Goal: Information Seeking & Learning: Learn about a topic

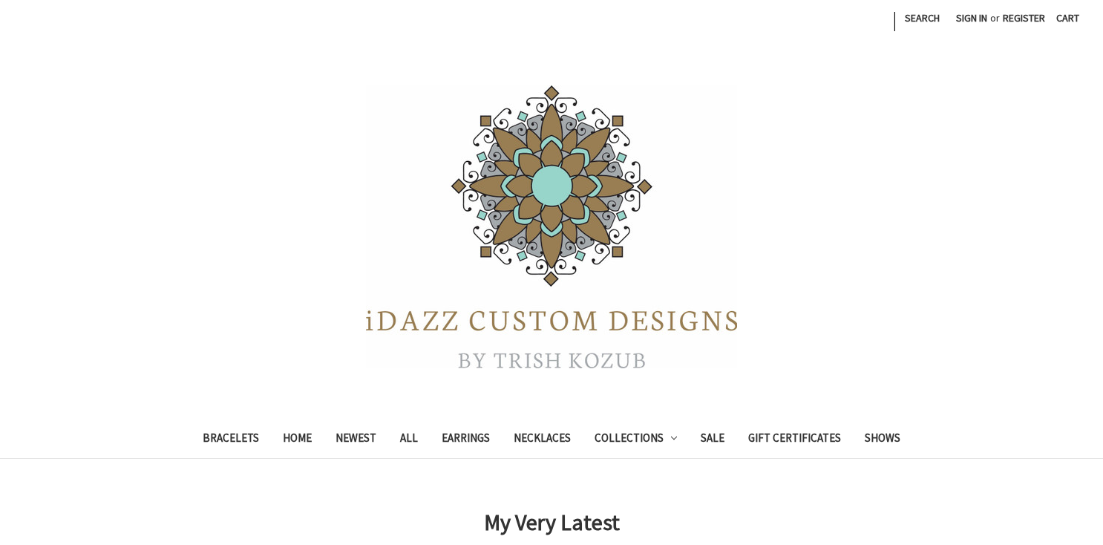
click at [894, 313] on div at bounding box center [551, 226] width 1103 height 297
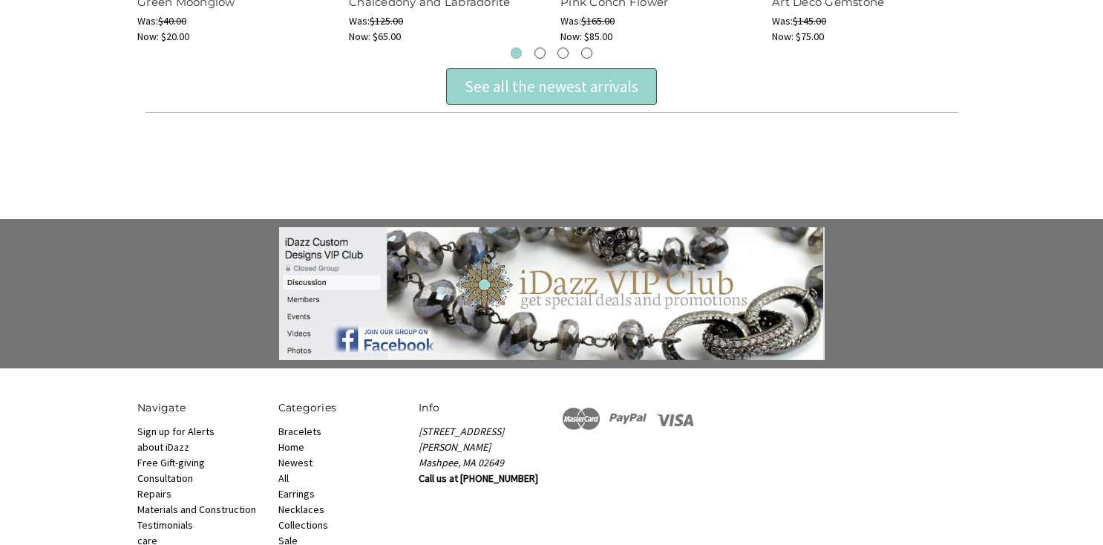
scroll to position [907, 0]
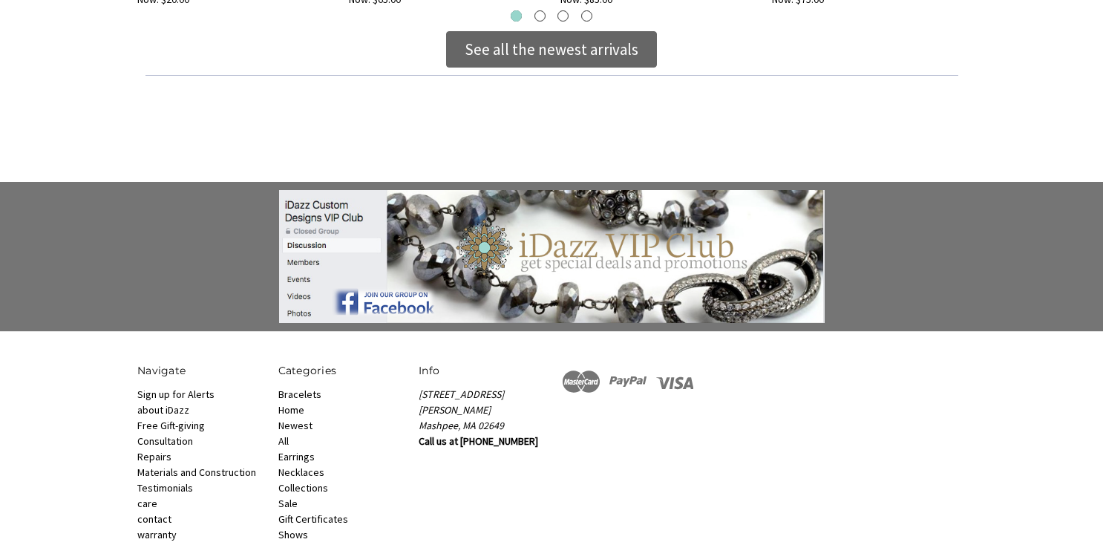
click at [548, 50] on div "See all the newest arrivals" at bounding box center [551, 50] width 174 height 24
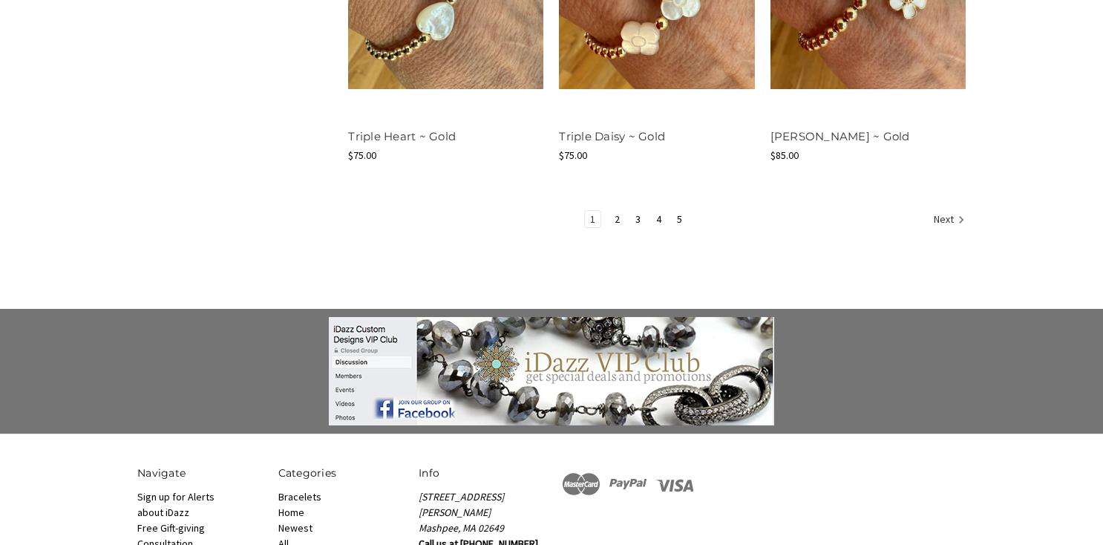
scroll to position [2043, 0]
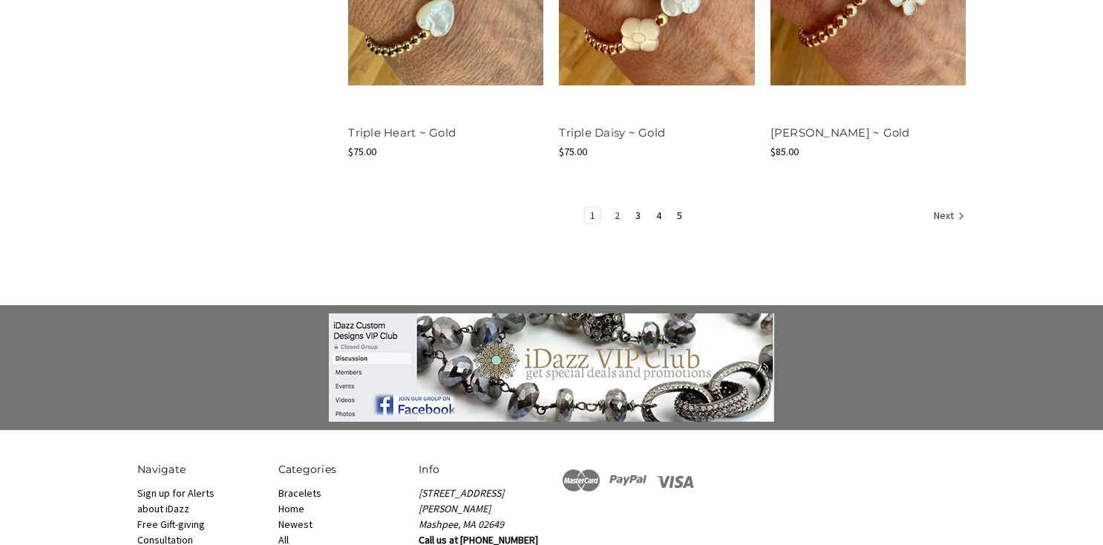
click at [616, 215] on link "2" at bounding box center [617, 215] width 16 height 16
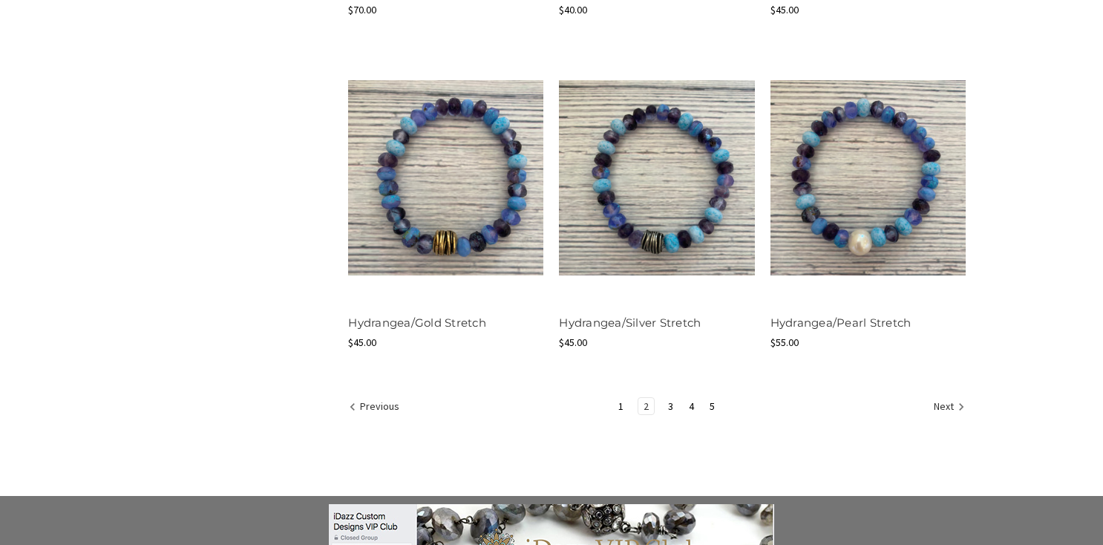
scroll to position [1836, 0]
click at [669, 400] on link "3" at bounding box center [671, 405] width 16 height 16
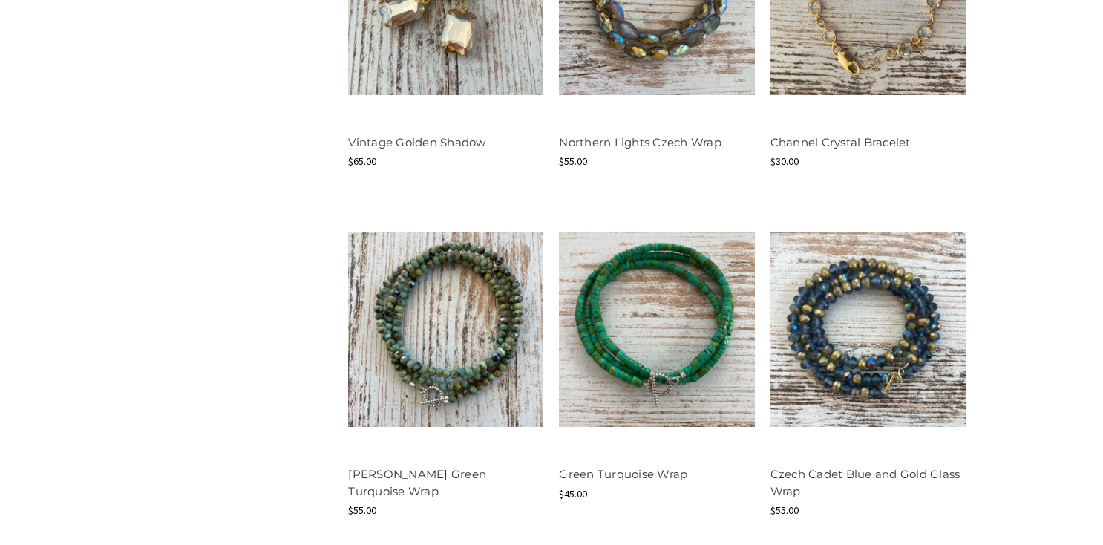
scroll to position [1759, 0]
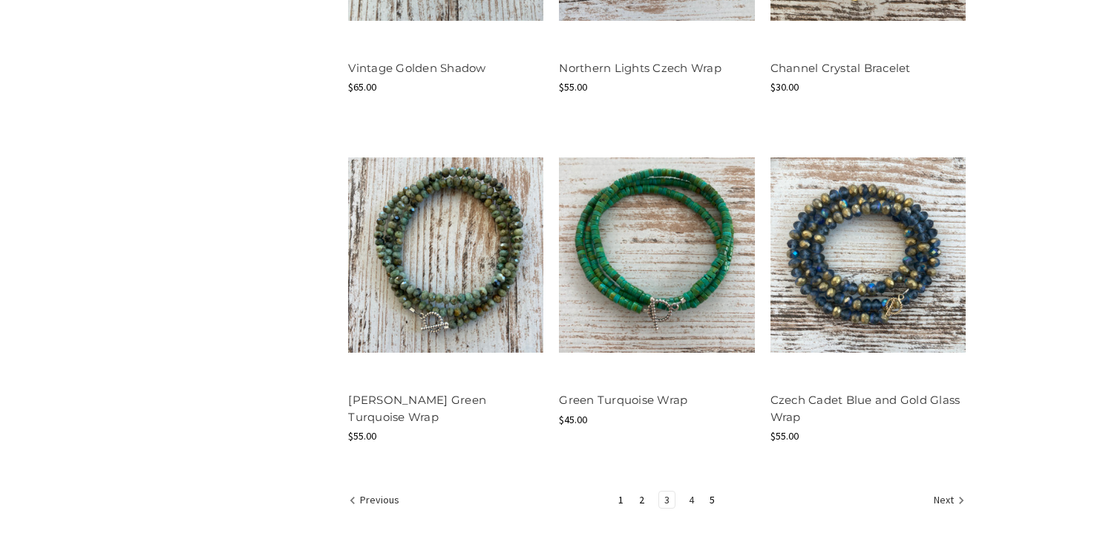
click at [689, 499] on link "4" at bounding box center [691, 499] width 16 height 16
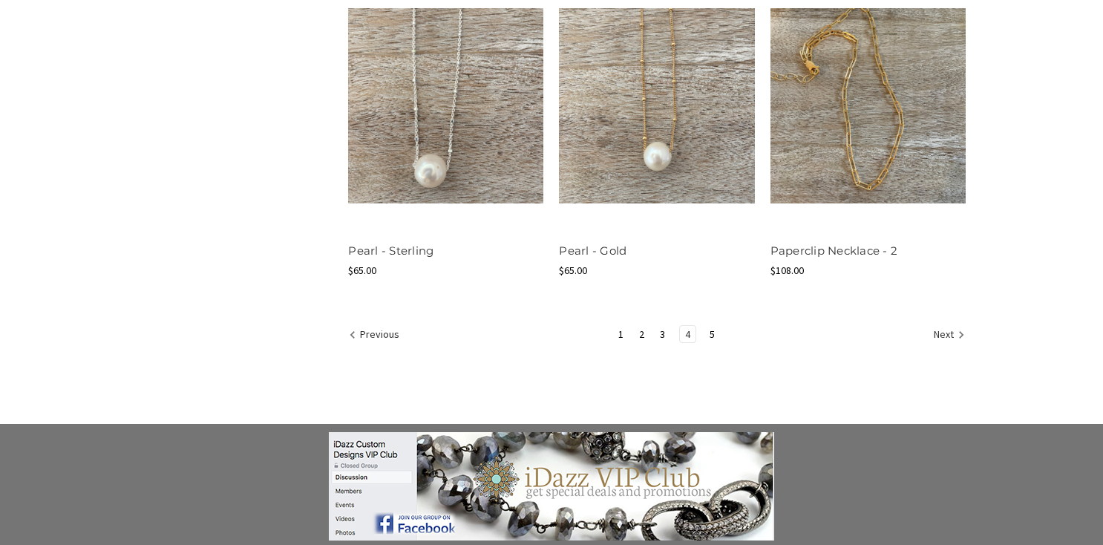
scroll to position [1942, 0]
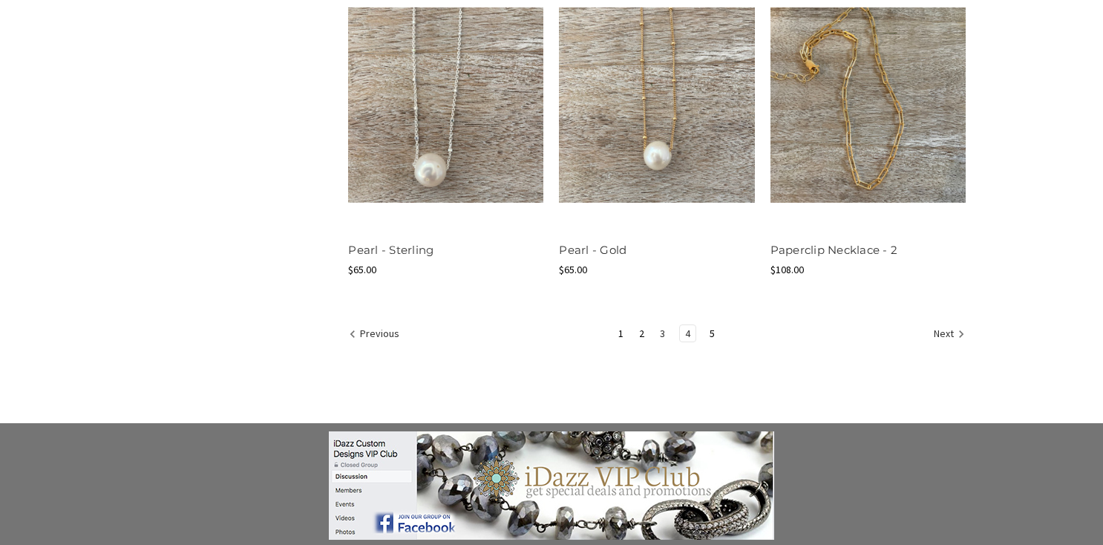
click at [659, 326] on link "3" at bounding box center [662, 333] width 16 height 16
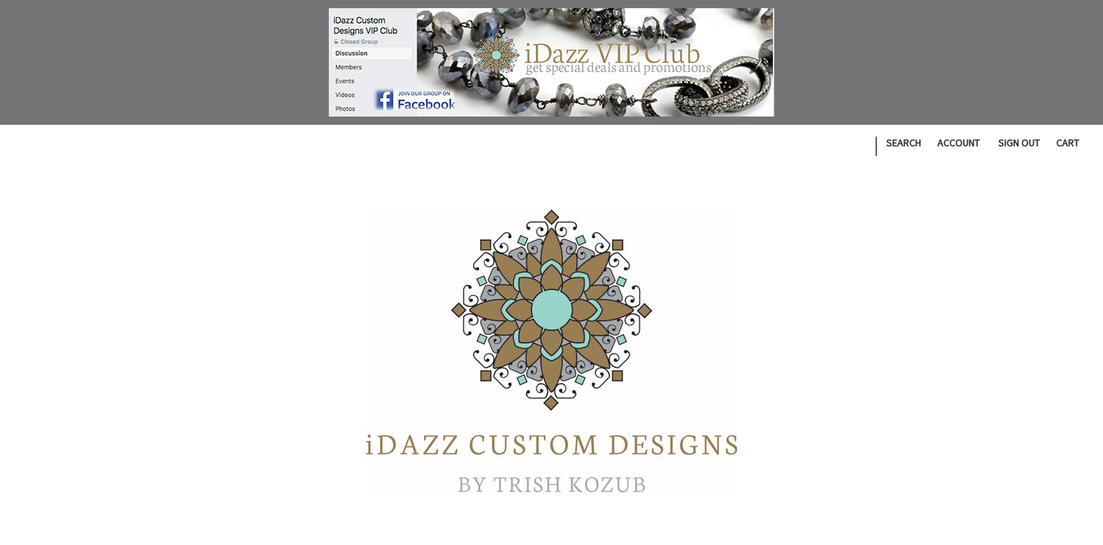
click at [637, 329] on img at bounding box center [551, 350] width 371 height 283
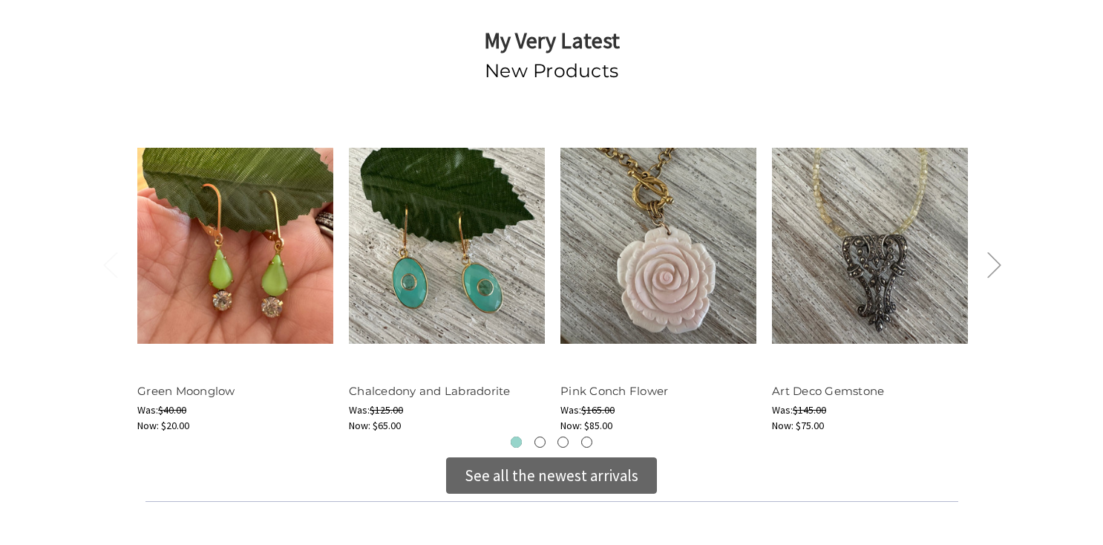
scroll to position [490, 0]
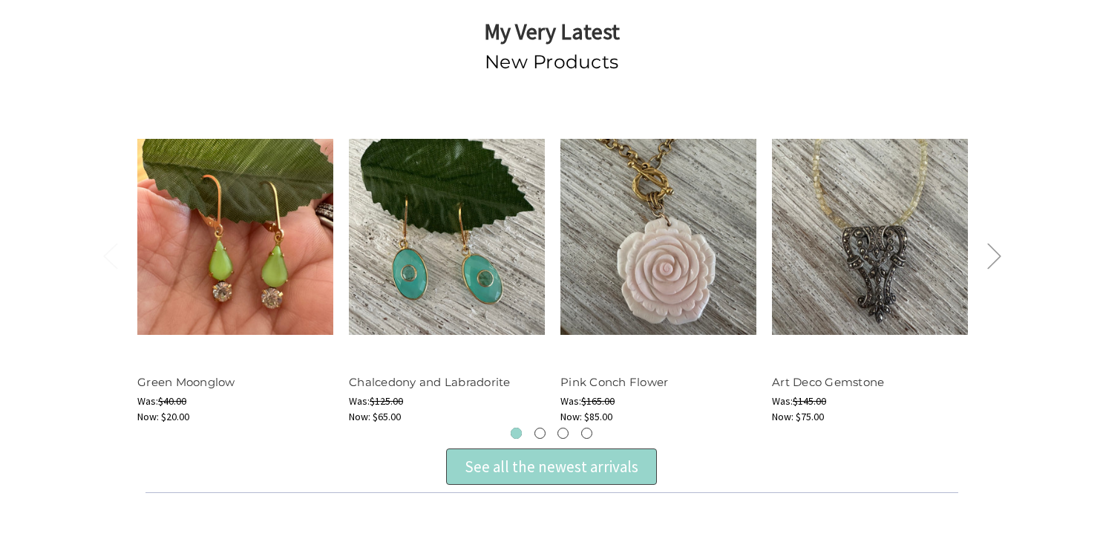
click at [573, 485] on div at bounding box center [551, 492] width 812 height 15
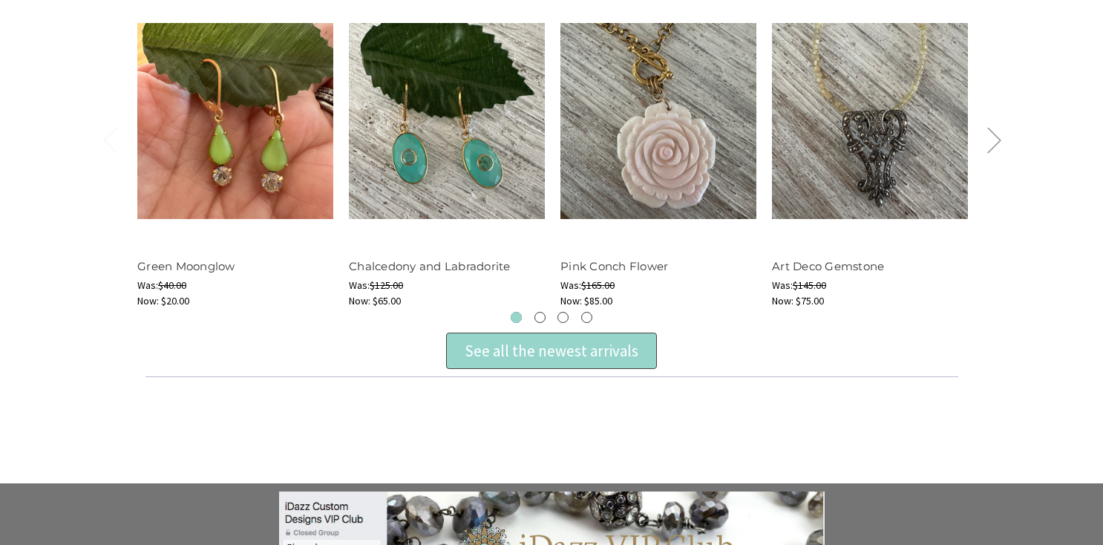
scroll to position [614, 0]
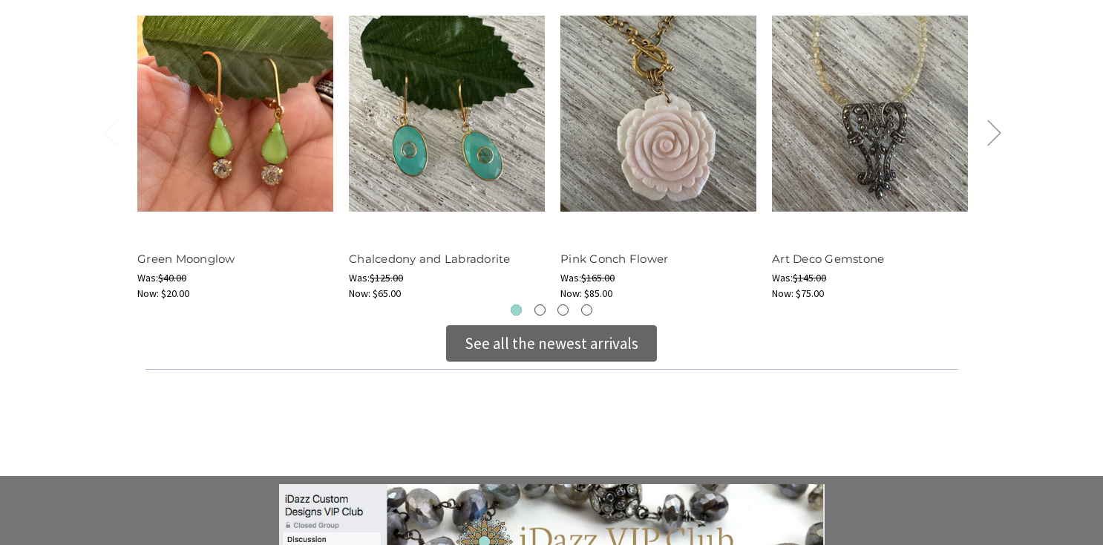
click at [580, 338] on div "See all the newest arrivals" at bounding box center [551, 344] width 174 height 24
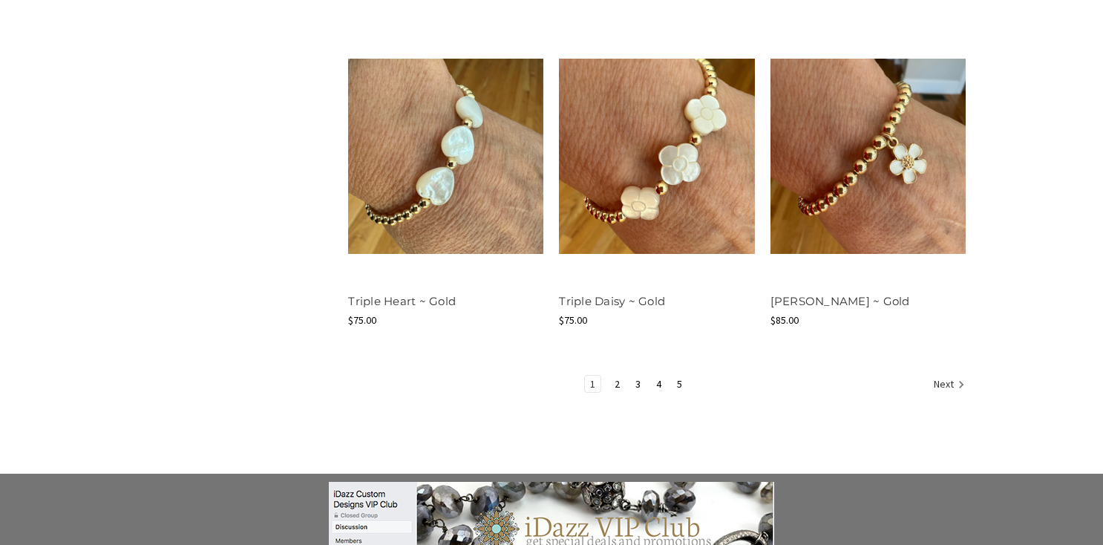
scroll to position [1935, 0]
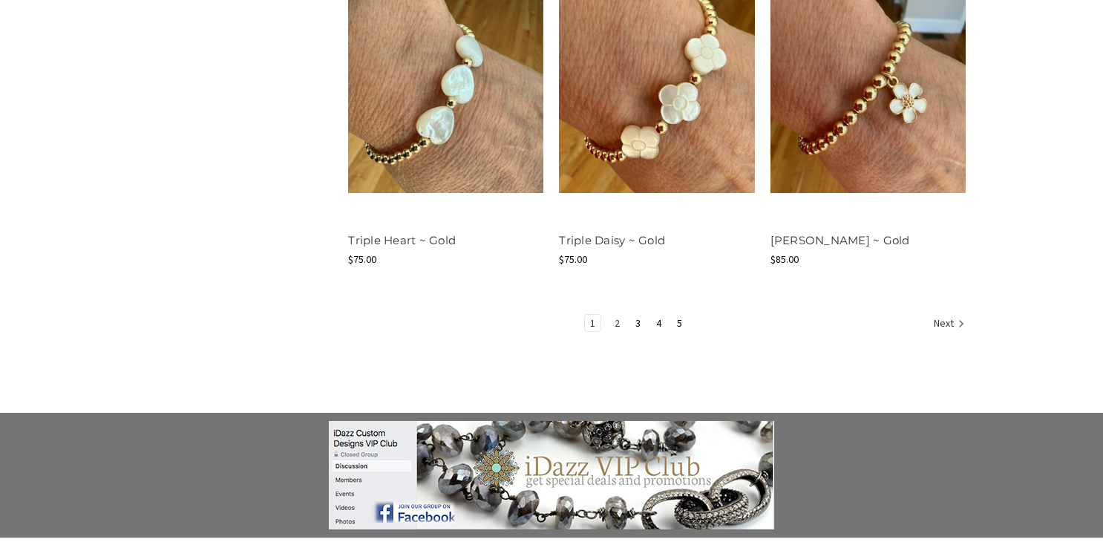
click at [615, 323] on link "2" at bounding box center [617, 323] width 16 height 16
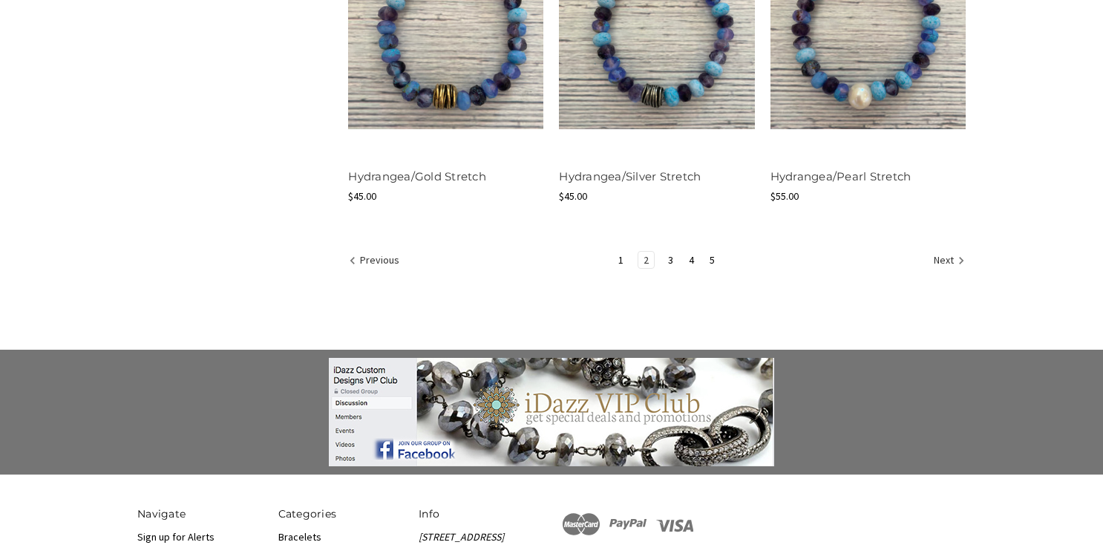
scroll to position [1986, 0]
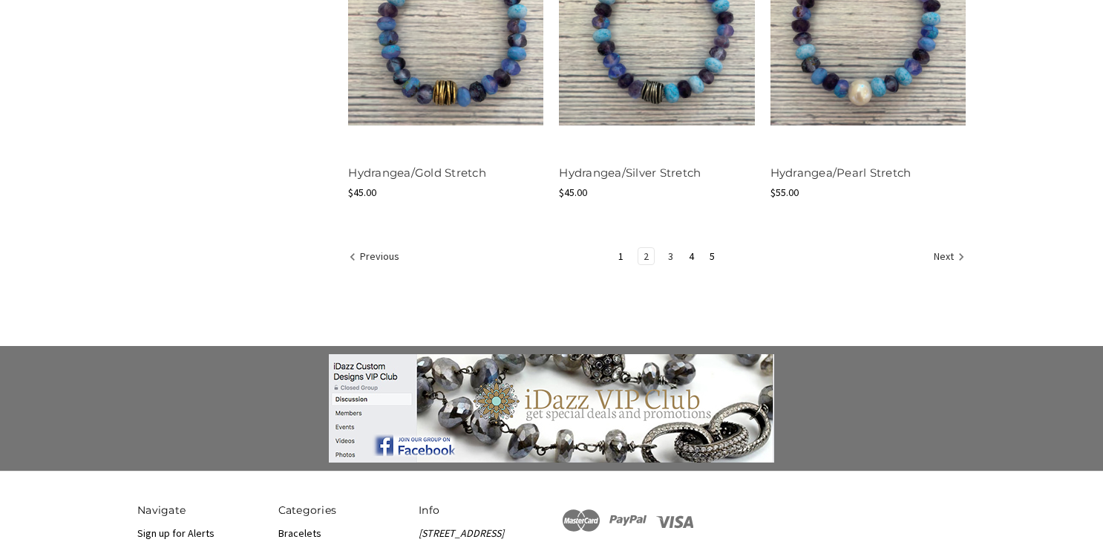
click at [666, 248] on link "3" at bounding box center [671, 256] width 16 height 16
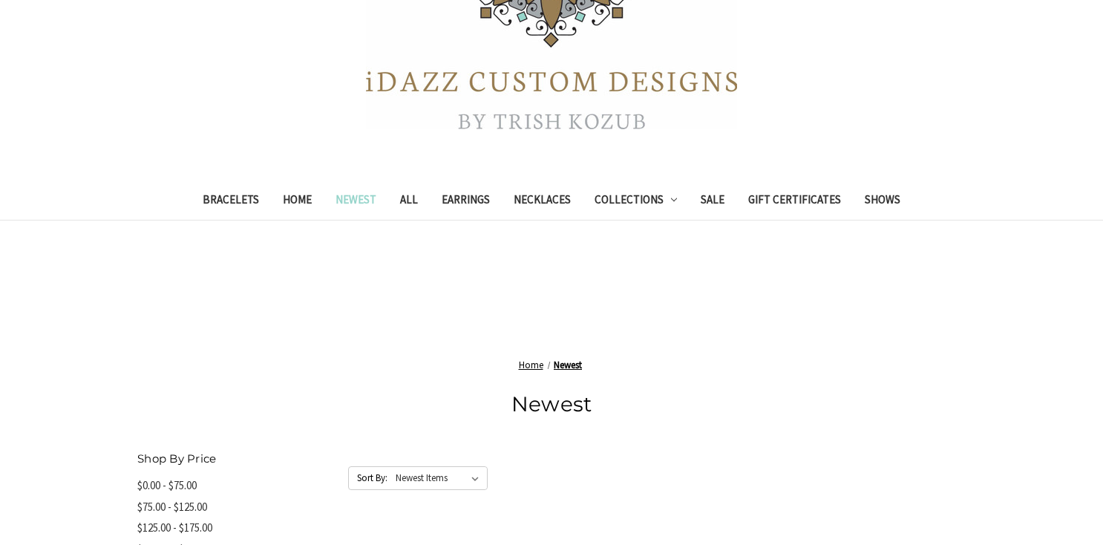
scroll to position [351, 0]
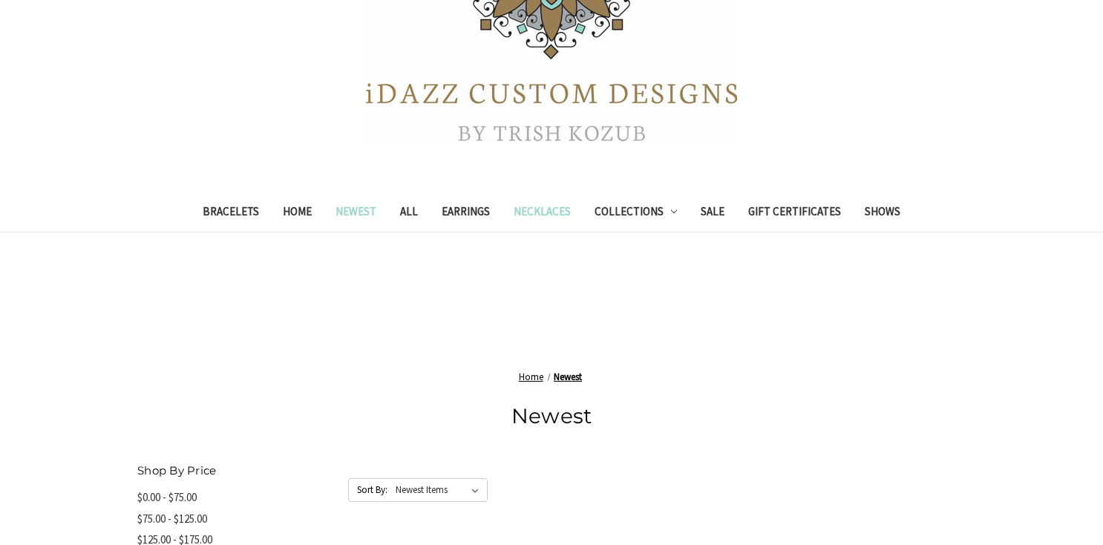
click at [553, 211] on link "Necklaces" at bounding box center [542, 213] width 81 height 36
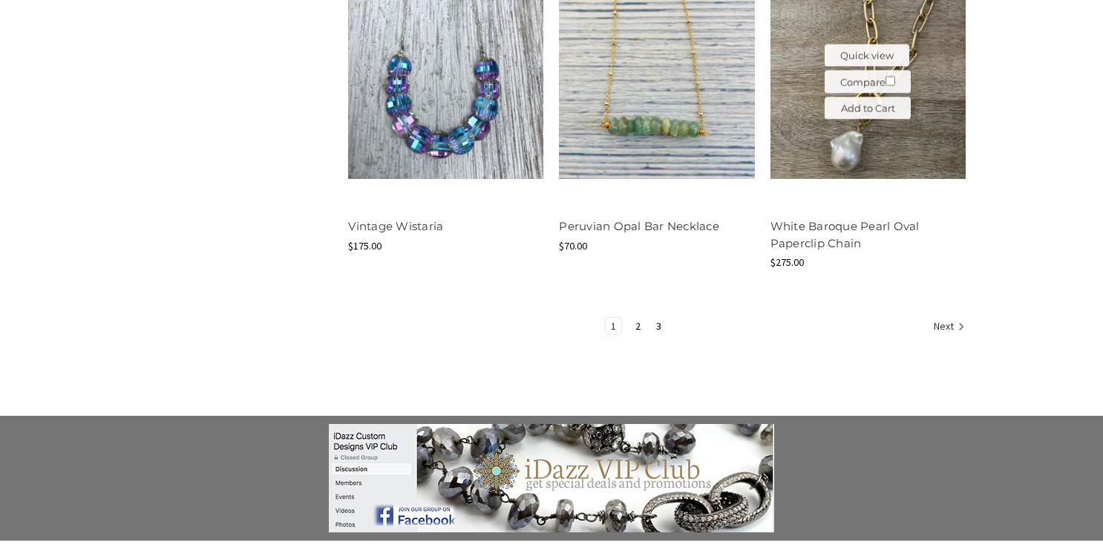
scroll to position [2040, 0]
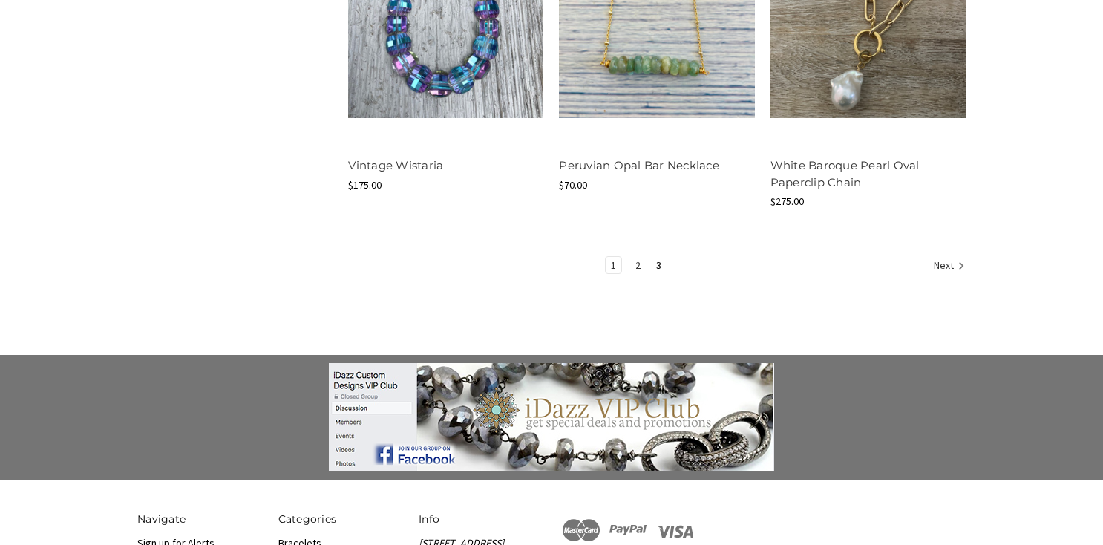
click at [637, 263] on link "2" at bounding box center [638, 265] width 16 height 16
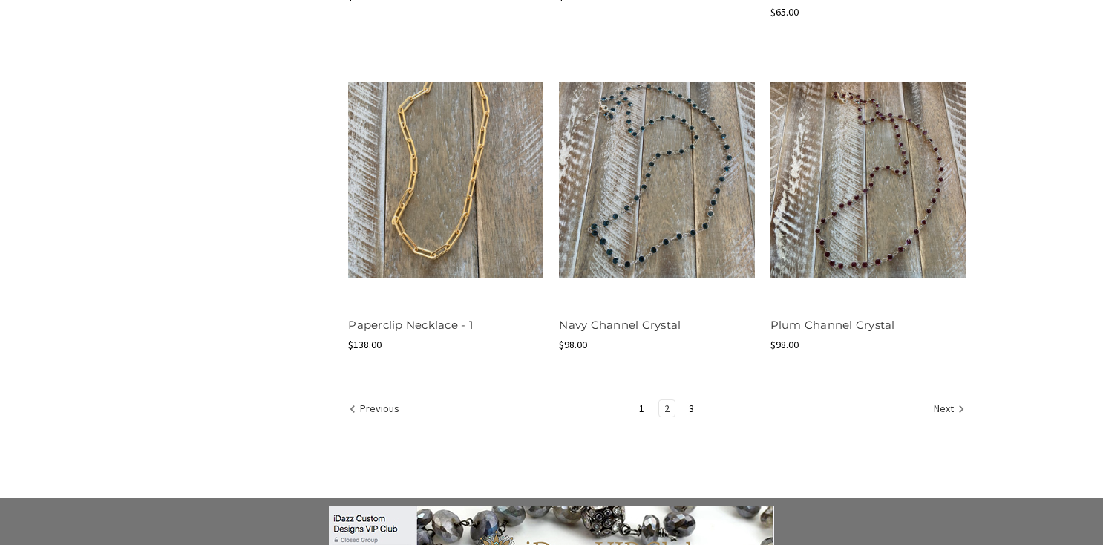
scroll to position [1869, 0]
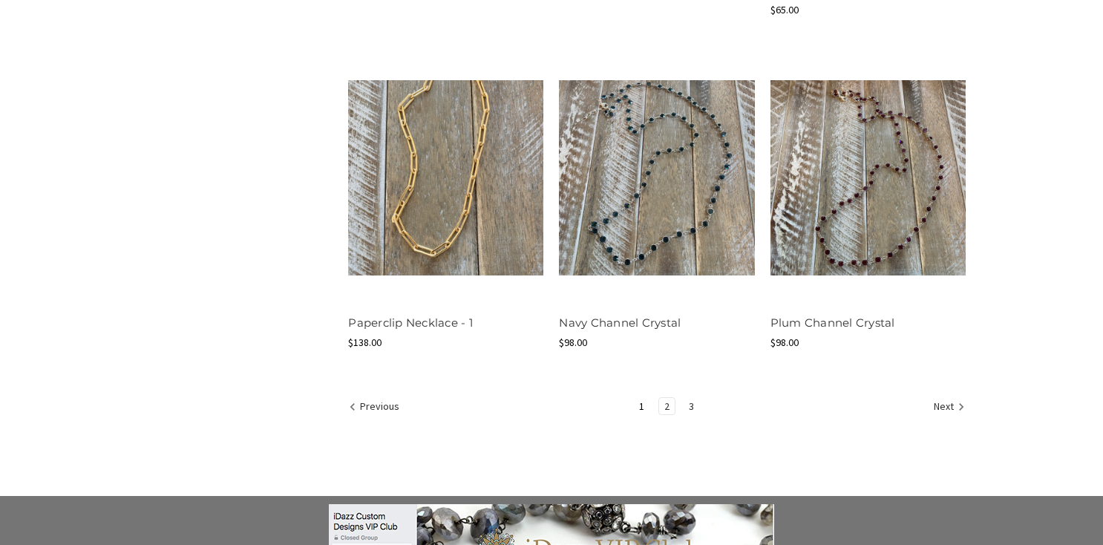
click at [688, 404] on link "3" at bounding box center [691, 406] width 16 height 16
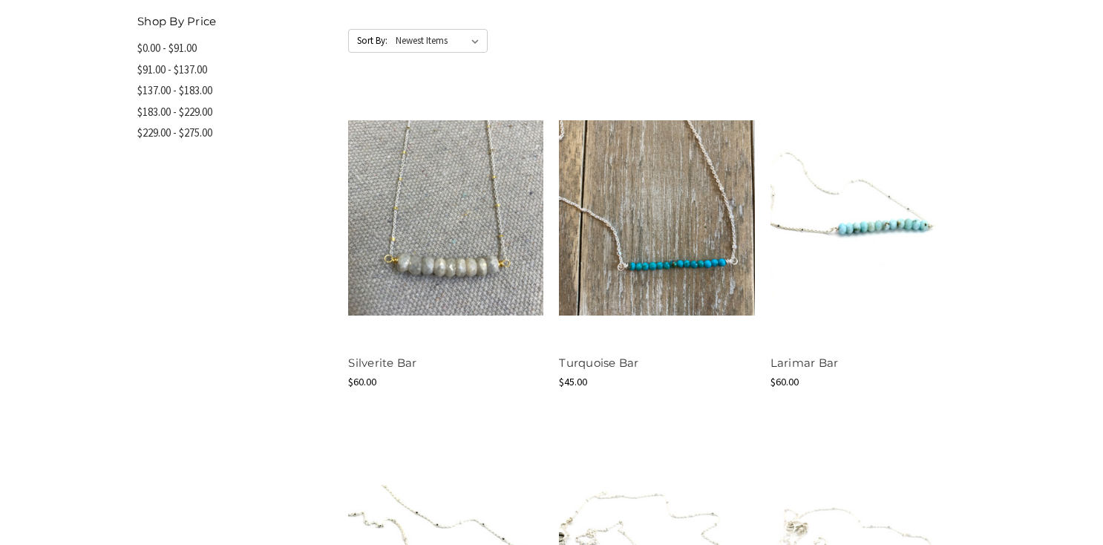
scroll to position [848, 0]
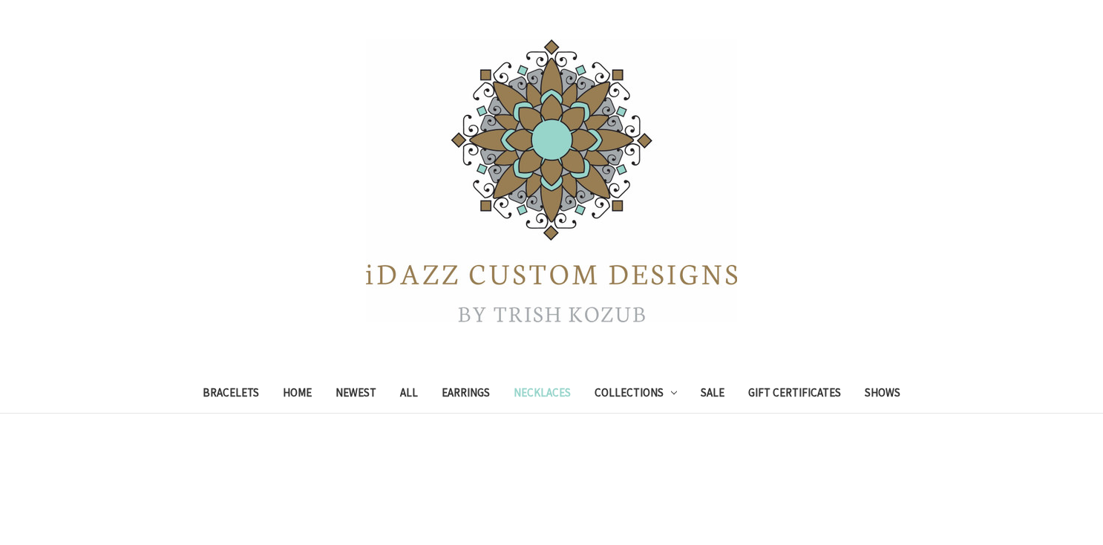
scroll to position [166, 0]
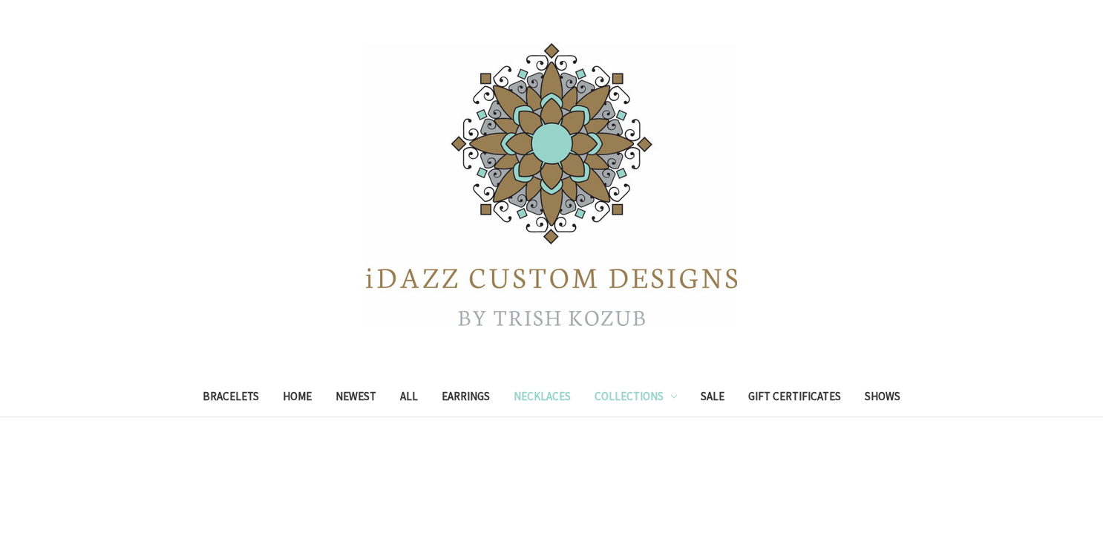
click at [628, 395] on link "Collections" at bounding box center [635, 398] width 107 height 36
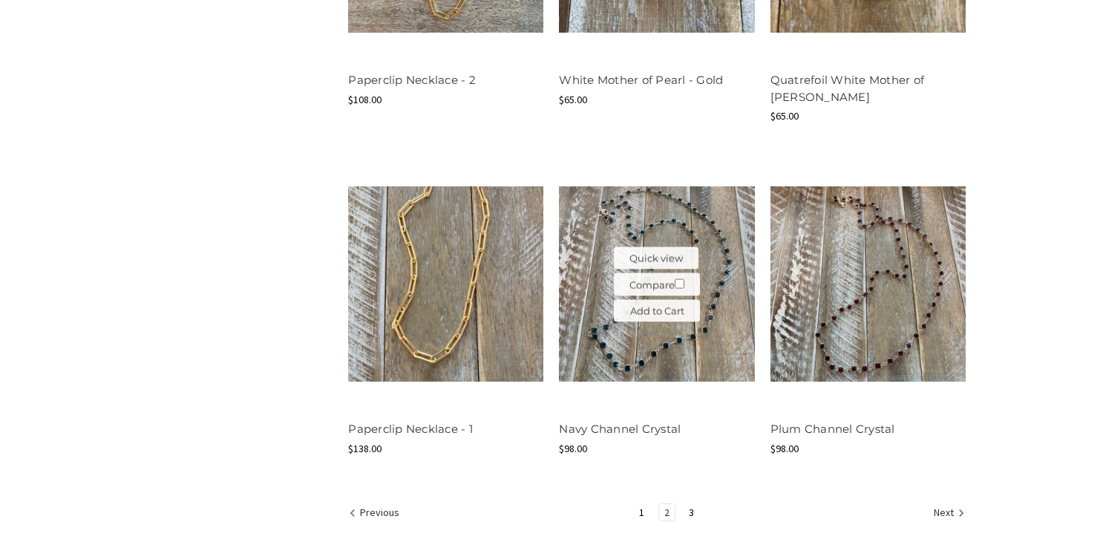
scroll to position [1764, 0]
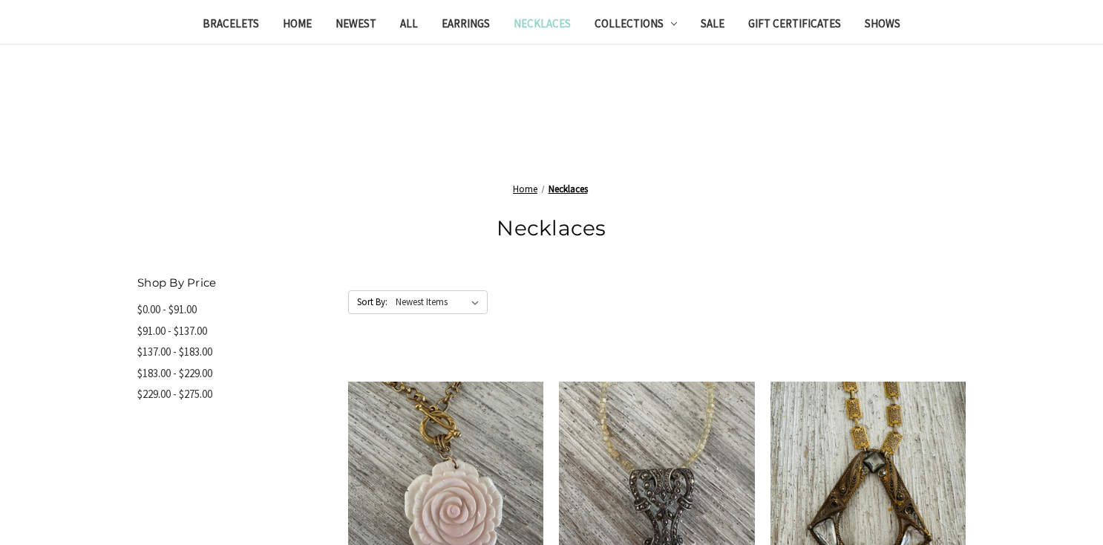
scroll to position [527, 0]
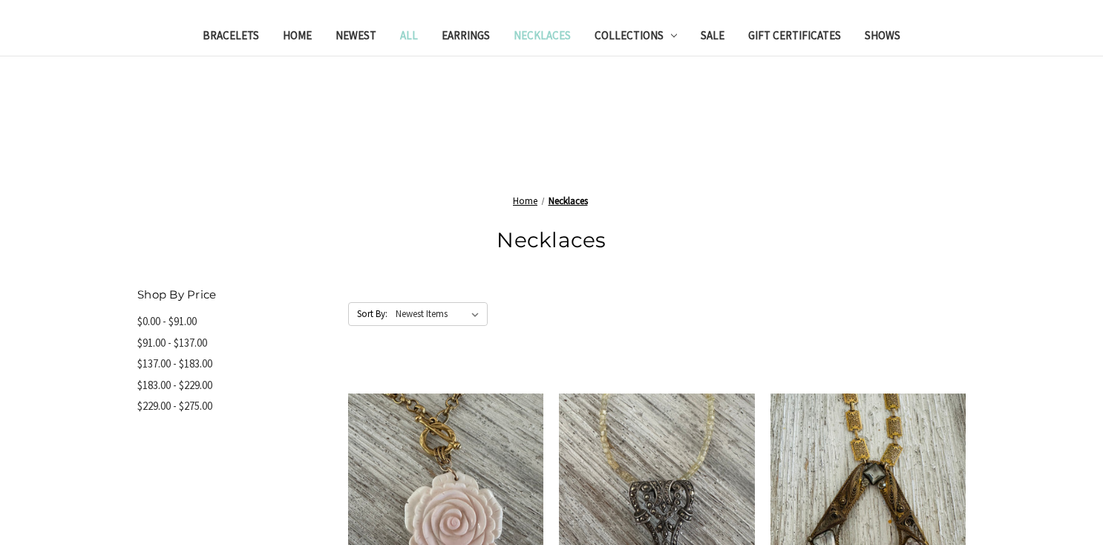
click at [398, 39] on link "All" at bounding box center [409, 37] width 42 height 36
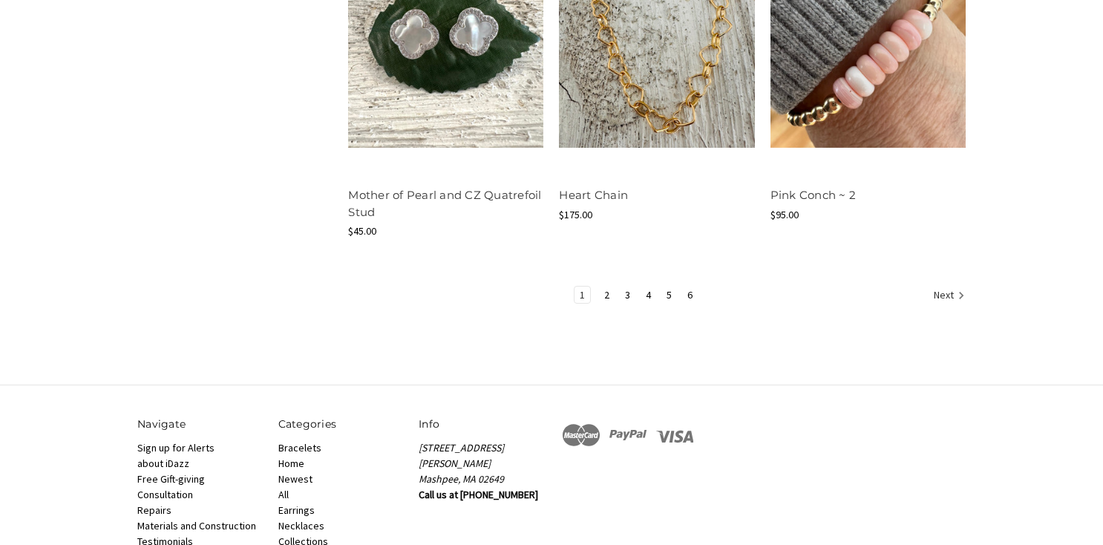
scroll to position [1928, 0]
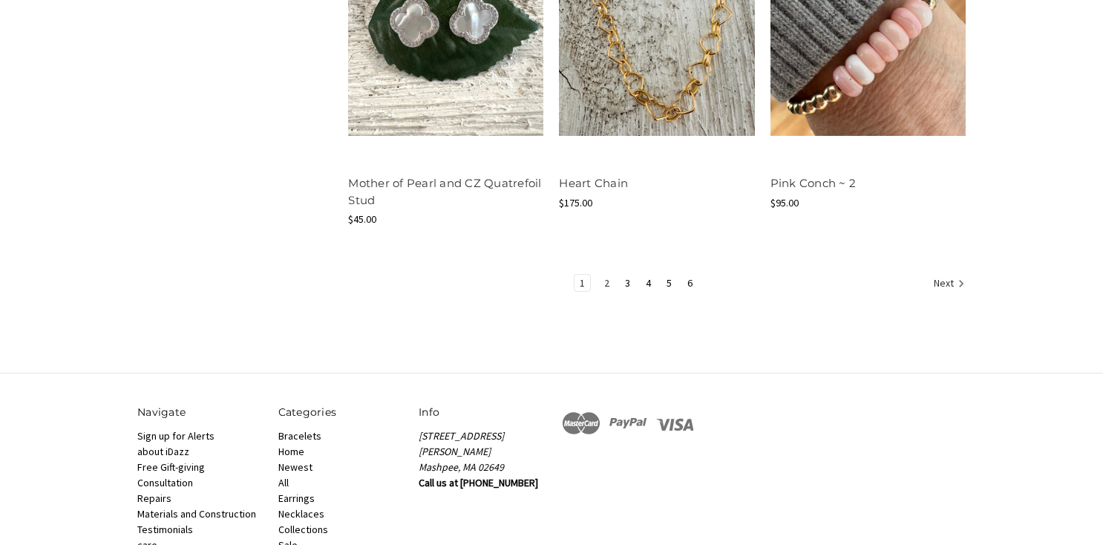
click at [606, 280] on link "2" at bounding box center [607, 283] width 16 height 16
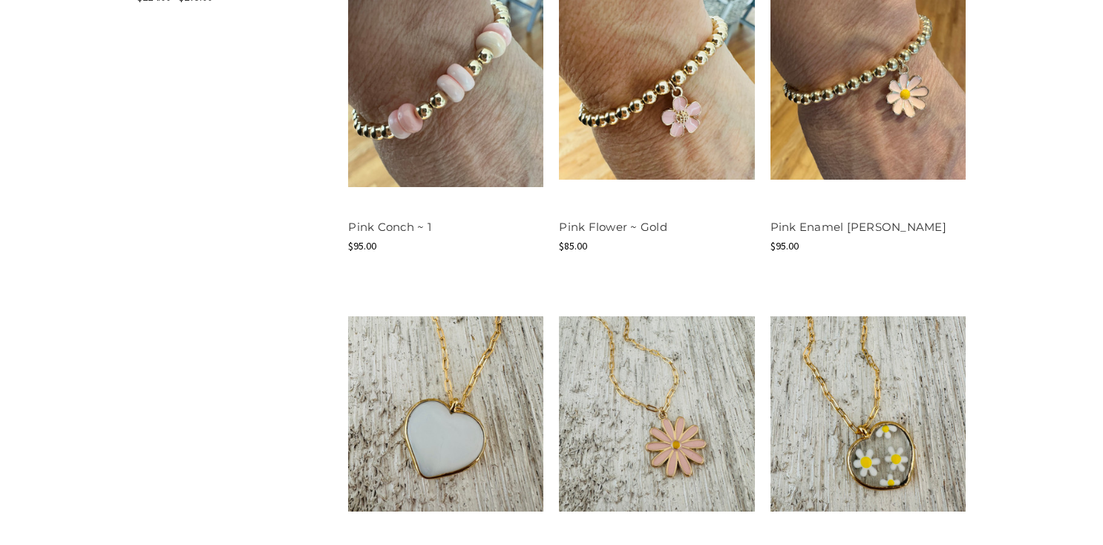
scroll to position [846, 0]
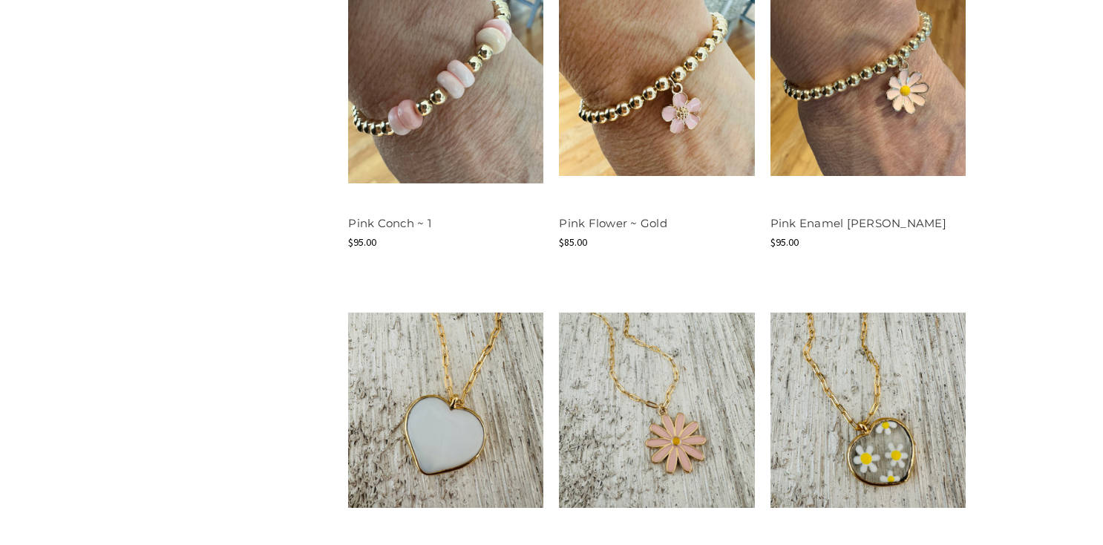
click at [878, 268] on li "Quick view Compare Add to Cart Pink Enamel Daisy Bracelet MSRP: Was: Now: $95.00" at bounding box center [867, 116] width 211 height 332
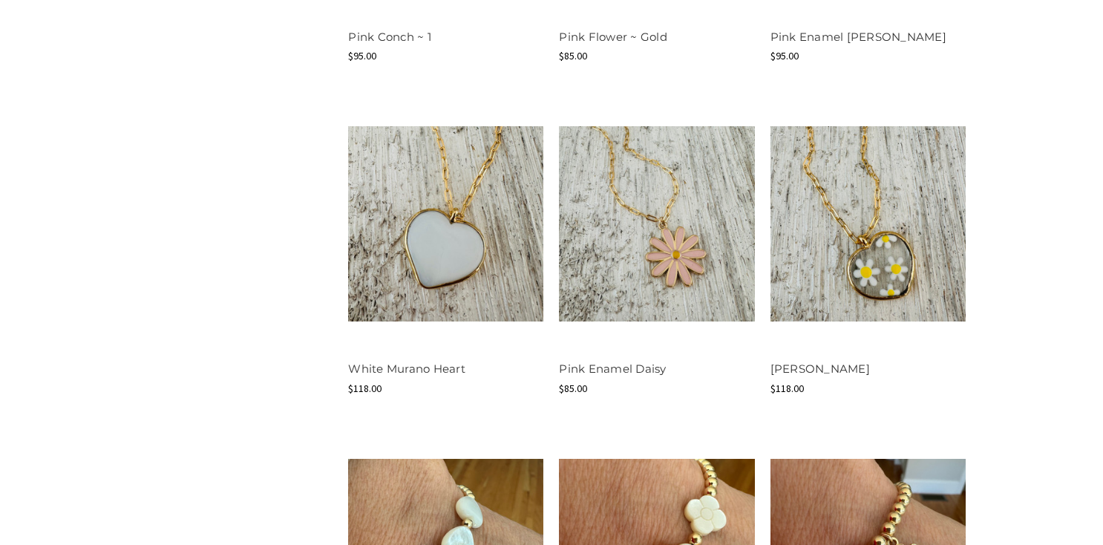
scroll to position [1023, 0]
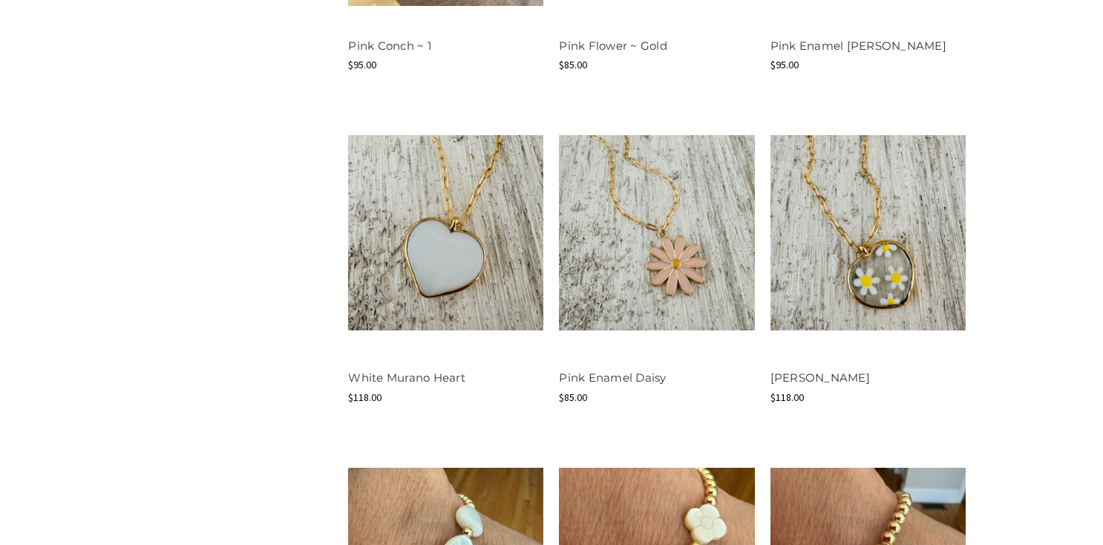
click at [919, 375] on h4 "[PERSON_NAME]" at bounding box center [867, 378] width 195 height 17
click at [703, 302] on img at bounding box center [656, 232] width 195 height 195
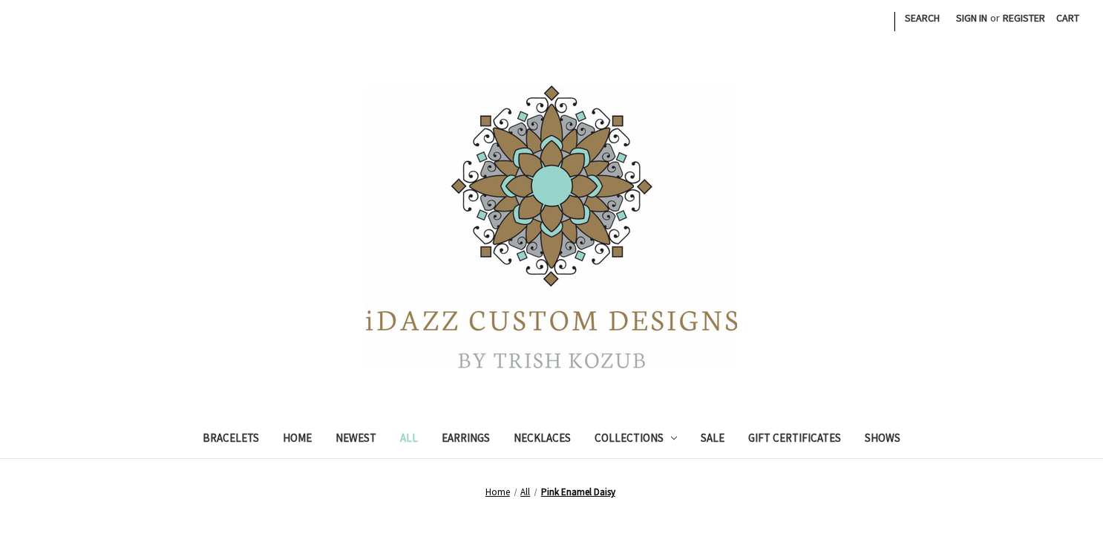
click at [846, 278] on div at bounding box center [551, 226] width 1103 height 297
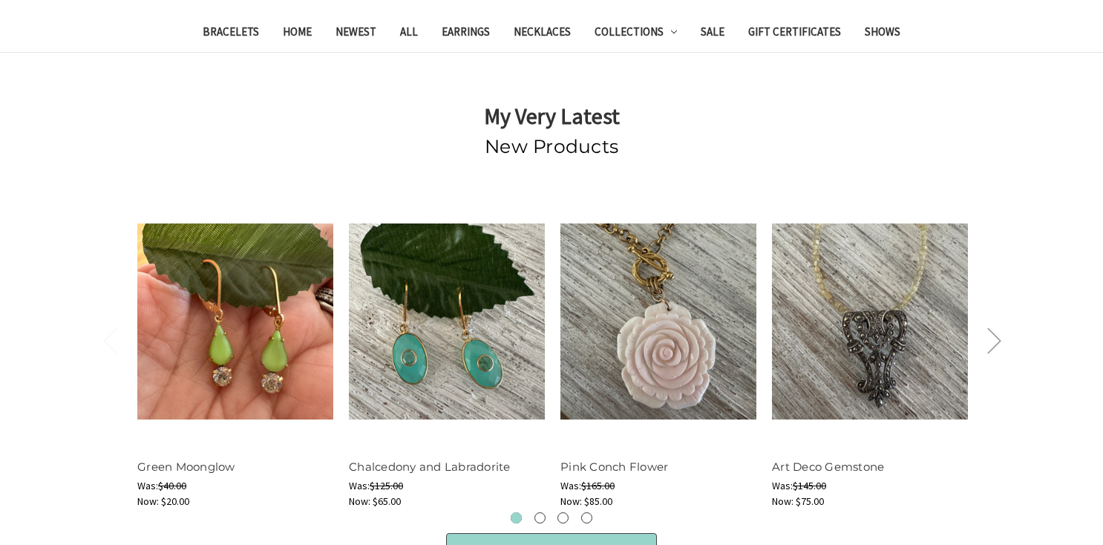
scroll to position [408, 0]
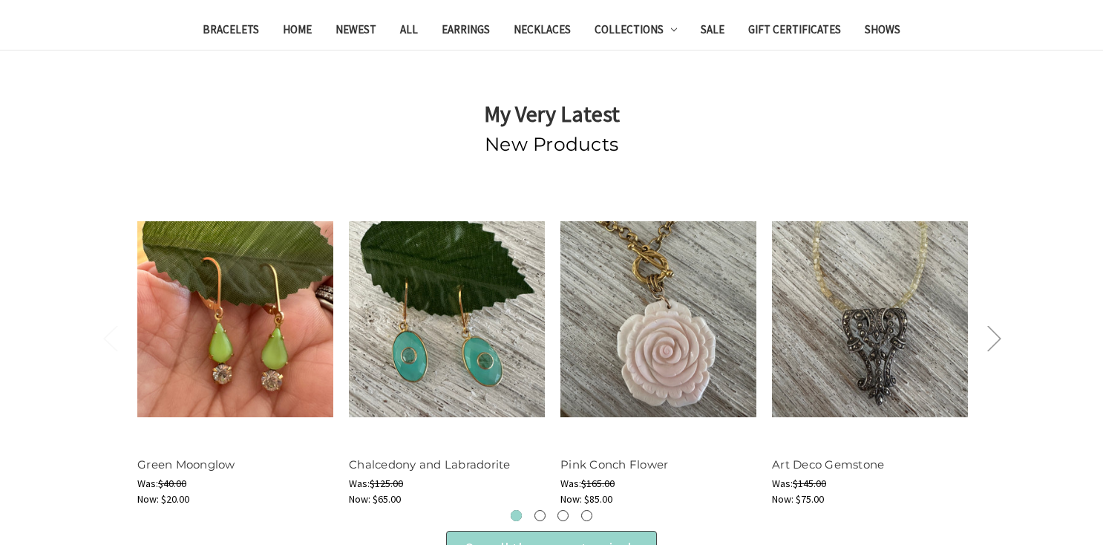
click at [591, 173] on div "My Very Latest New Products Previous Quick view Add to Cart Green Moonglow MSRP…" at bounding box center [551, 358] width 828 height 522
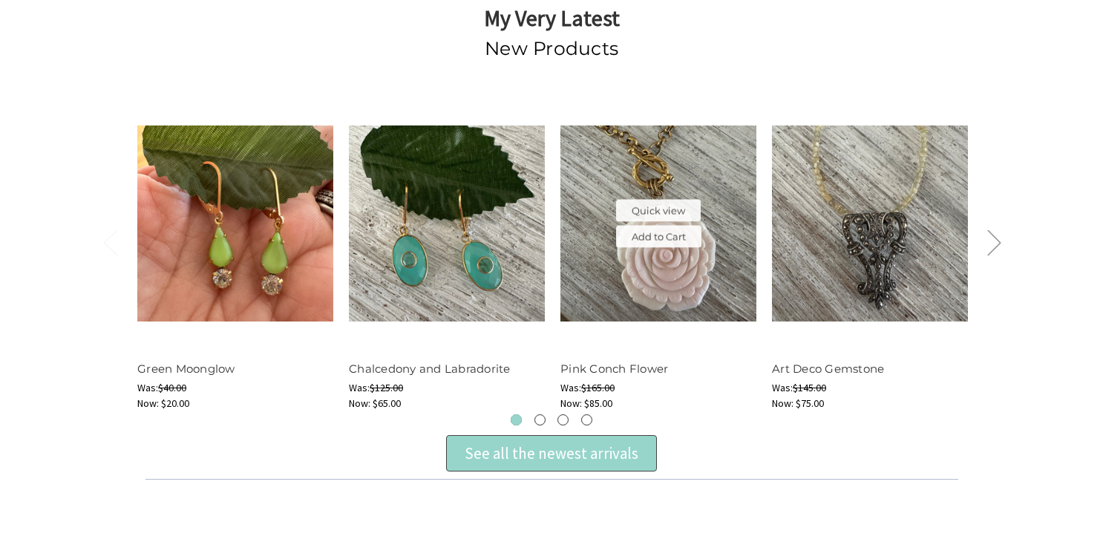
scroll to position [508, 0]
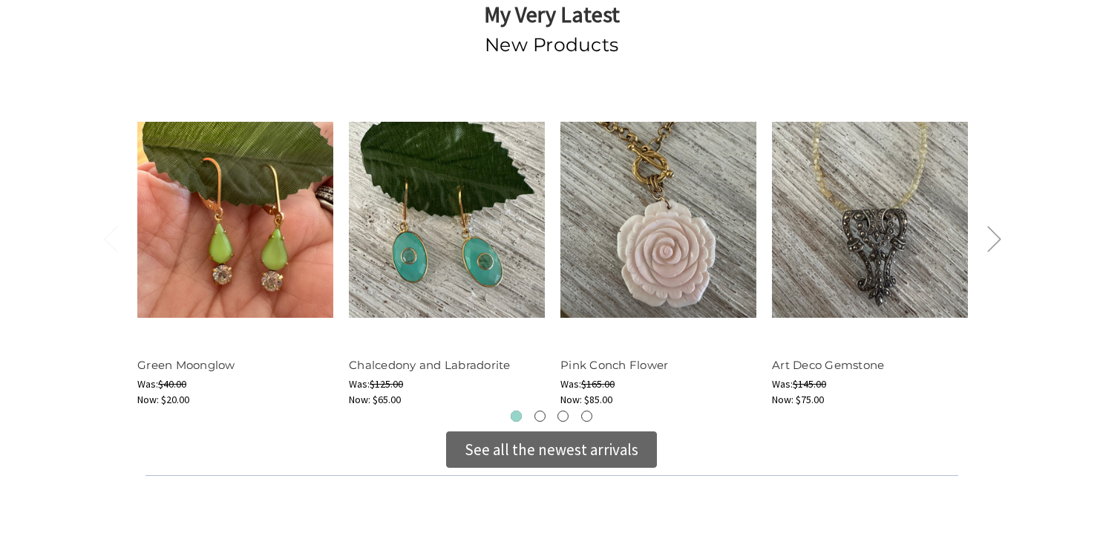
click at [593, 445] on div "See all the newest arrivals" at bounding box center [551, 450] width 174 height 24
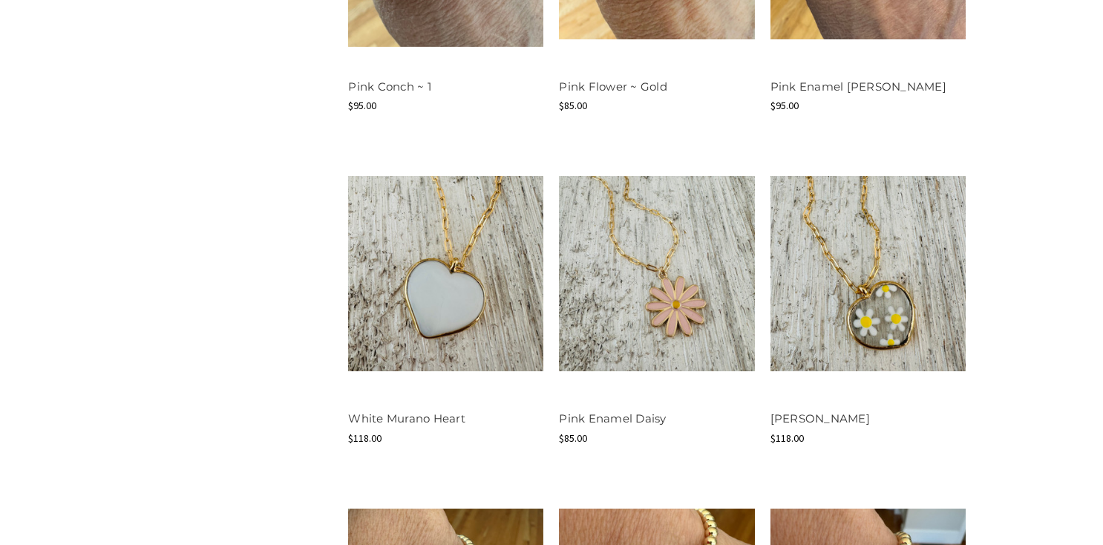
scroll to position [1439, 0]
